Goal: Task Accomplishment & Management: Manage account settings

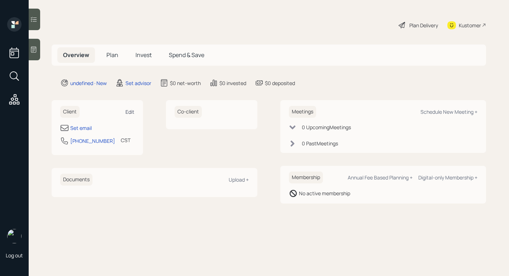
click at [131, 110] on div "Edit" at bounding box center [129, 111] width 9 height 7
select select "America/[GEOGRAPHIC_DATA]"
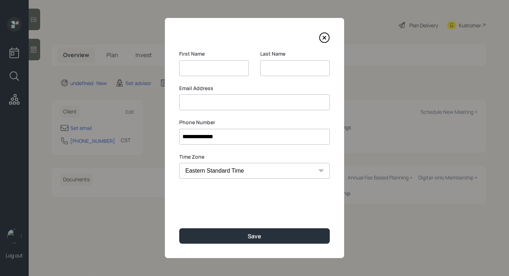
click at [268, 69] on input at bounding box center [295, 68] width 70 height 16
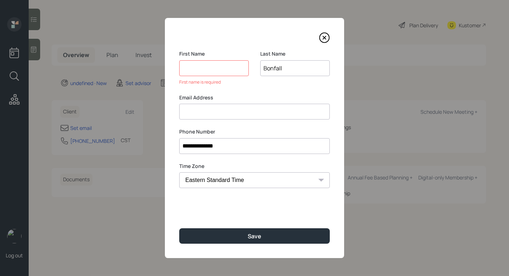
type input "Bonfall"
click at [234, 109] on input at bounding box center [254, 112] width 151 height 16
type input "[EMAIL_ADDRESS][DOMAIN_NAME]"
click at [220, 71] on input at bounding box center [214, 68] width 70 height 16
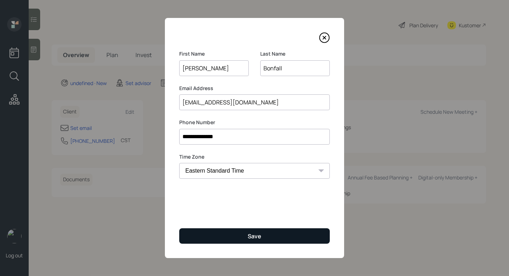
type input "[PERSON_NAME]"
click at [257, 233] on div "Save" at bounding box center [255, 236] width 14 height 8
